Goal: Find specific page/section: Find specific page/section

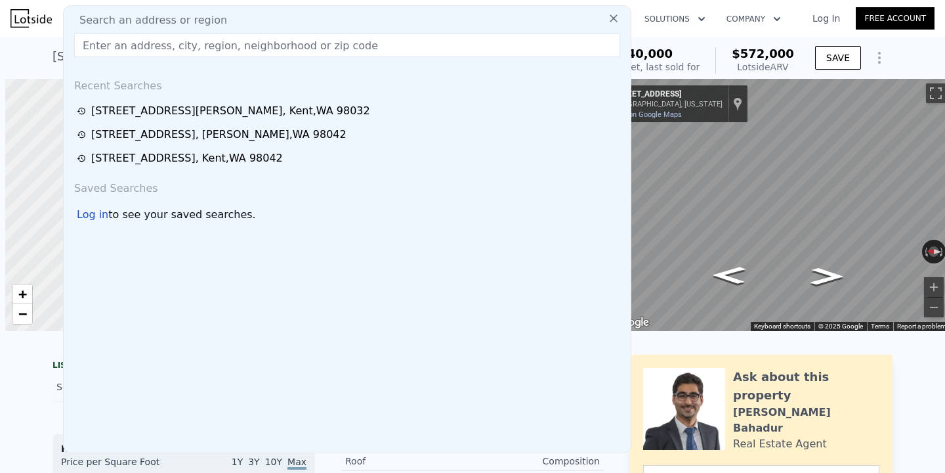
scroll to position [0, 5]
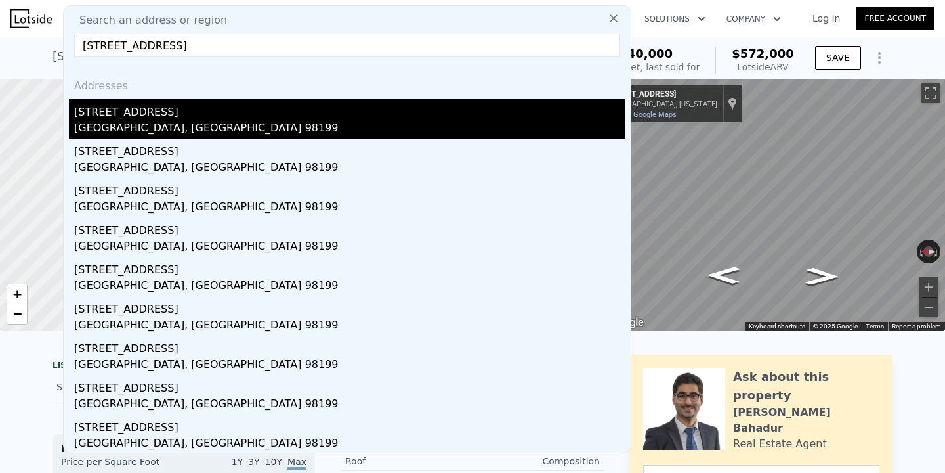
type input "[STREET_ADDRESS]"
click at [186, 116] on div "[STREET_ADDRESS]" at bounding box center [349, 109] width 551 height 21
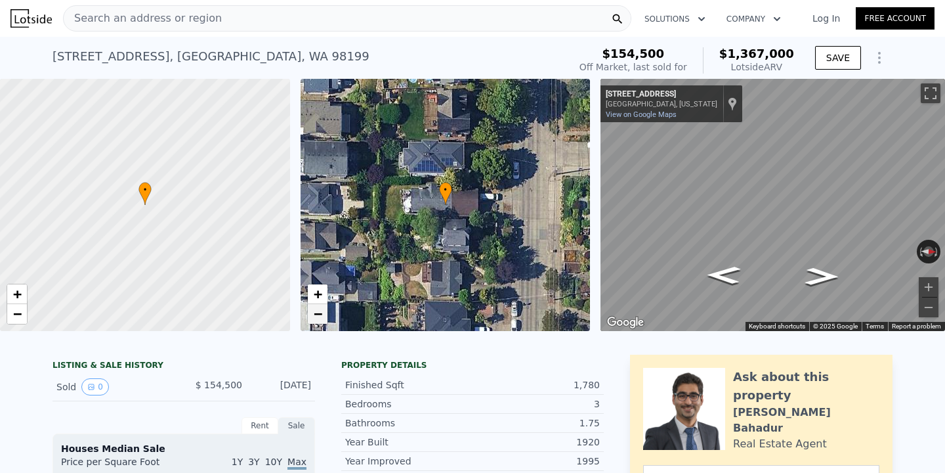
click at [324, 320] on link "−" at bounding box center [318, 314] width 20 height 20
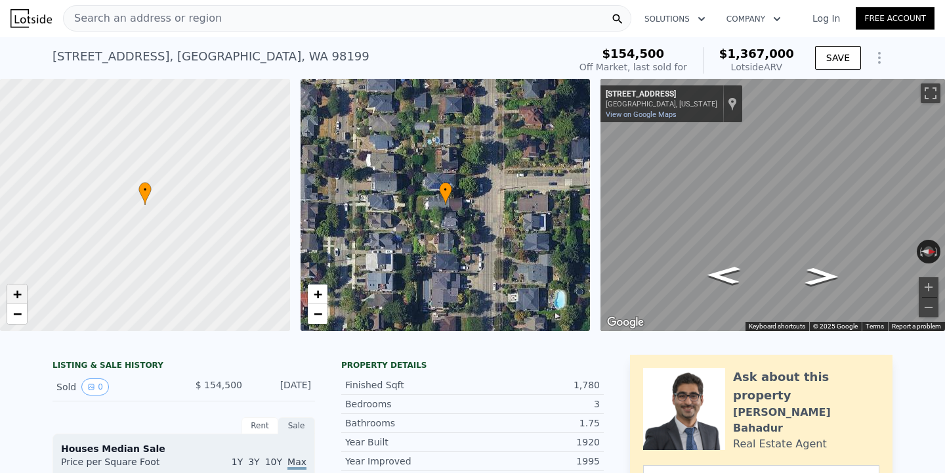
click at [11, 301] on link "+" at bounding box center [17, 294] width 20 height 20
click at [16, 320] on span "−" at bounding box center [17, 313] width 9 height 16
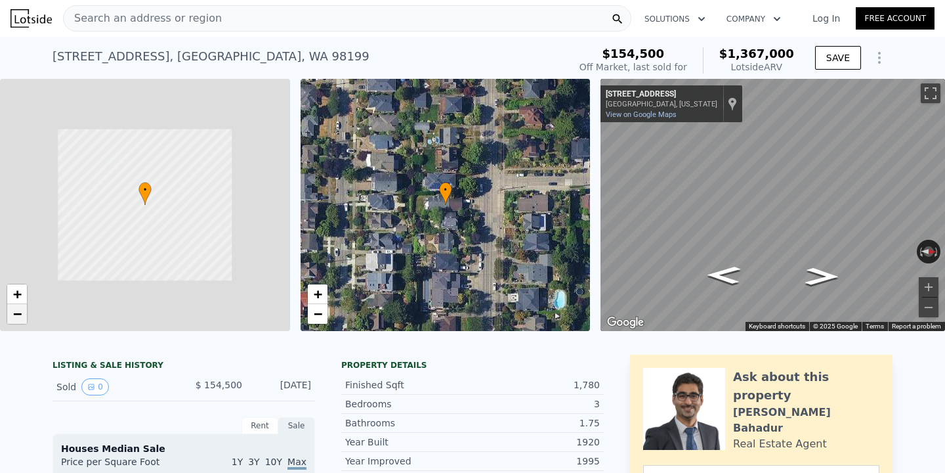
click at [16, 320] on span "−" at bounding box center [17, 313] width 9 height 16
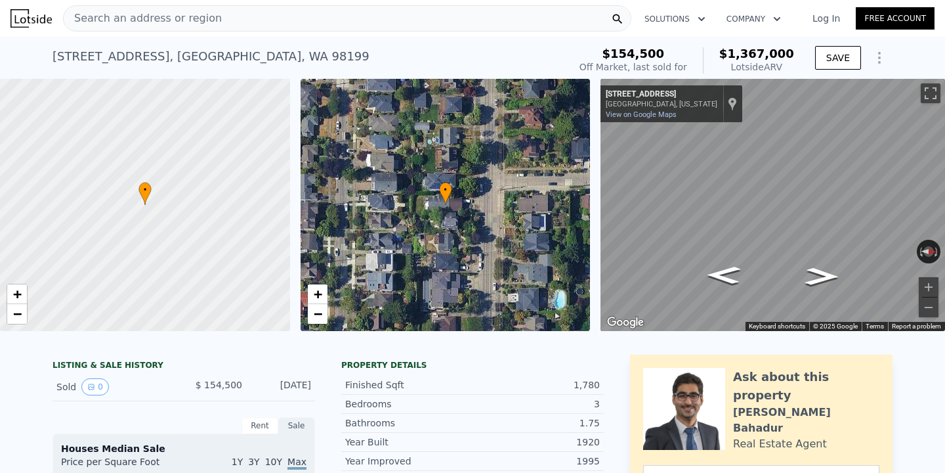
click at [252, 9] on div "Search an address or region" at bounding box center [347, 18] width 569 height 26
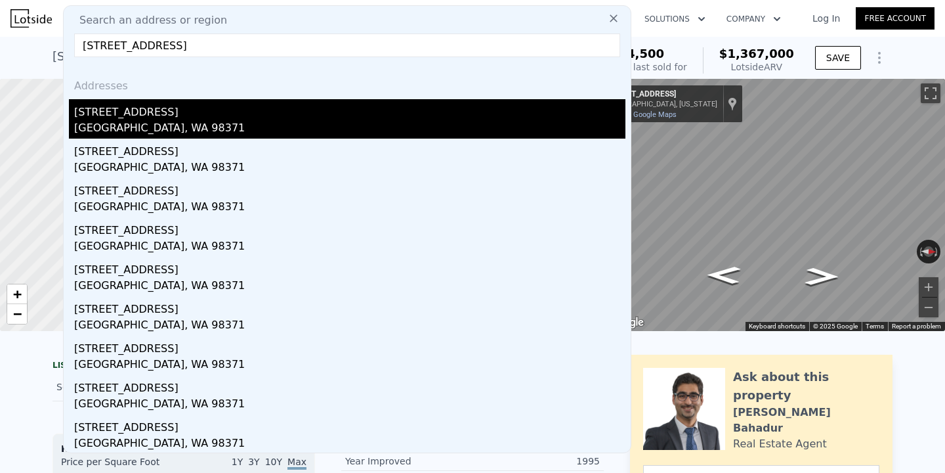
type input "[STREET_ADDRESS]"
click at [163, 110] on div "[STREET_ADDRESS]" at bounding box center [349, 109] width 551 height 21
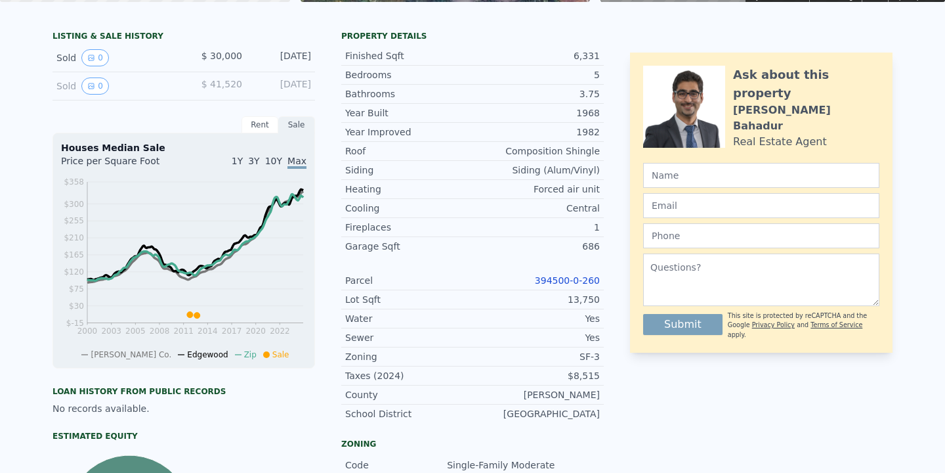
scroll to position [5, 0]
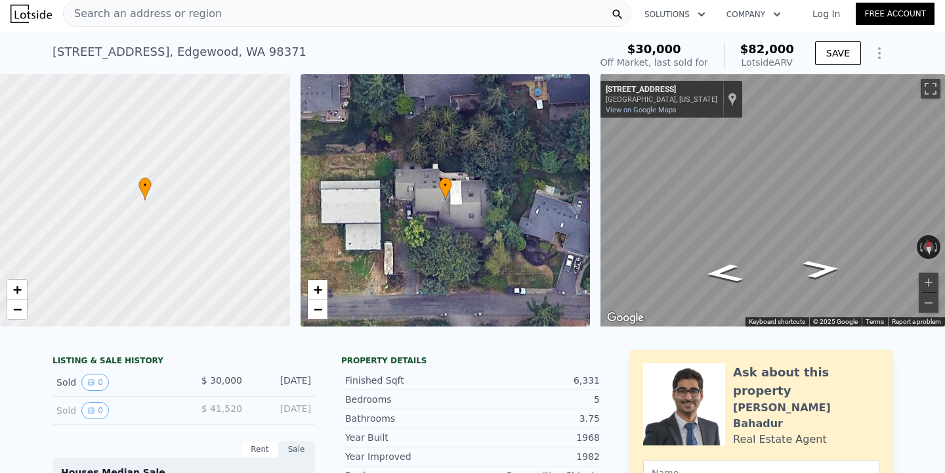
click at [268, 18] on div "Search an address or region" at bounding box center [347, 14] width 569 height 26
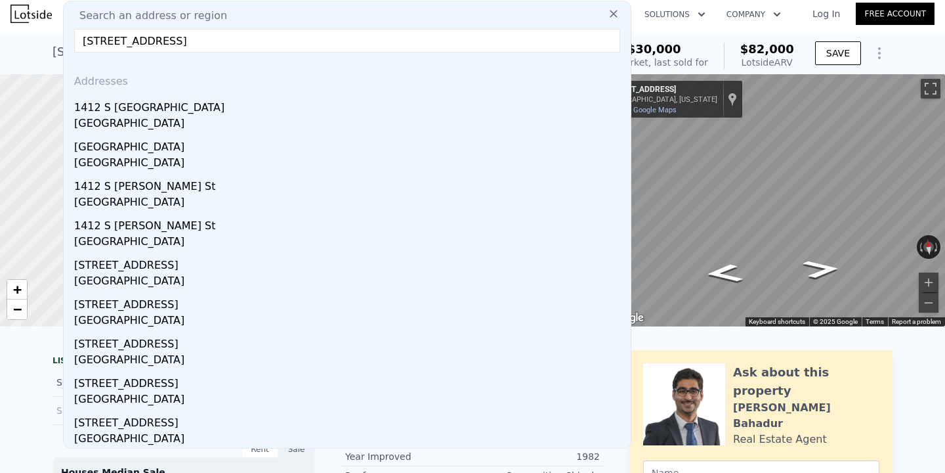
click at [318, 36] on input "[STREET_ADDRESS]" at bounding box center [347, 41] width 546 height 24
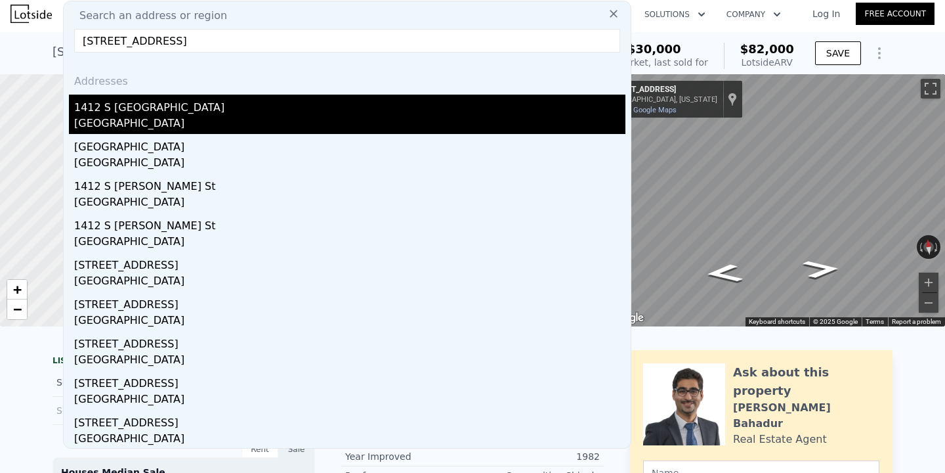
type input "[STREET_ADDRESS]"
click at [227, 117] on div "[GEOGRAPHIC_DATA]" at bounding box center [349, 125] width 551 height 18
